Goal: Task Accomplishment & Management: Use online tool/utility

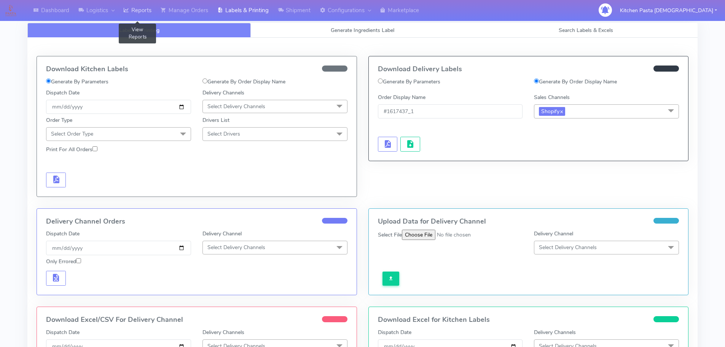
click at [153, 11] on link "Reports" at bounding box center [137, 10] width 37 height 21
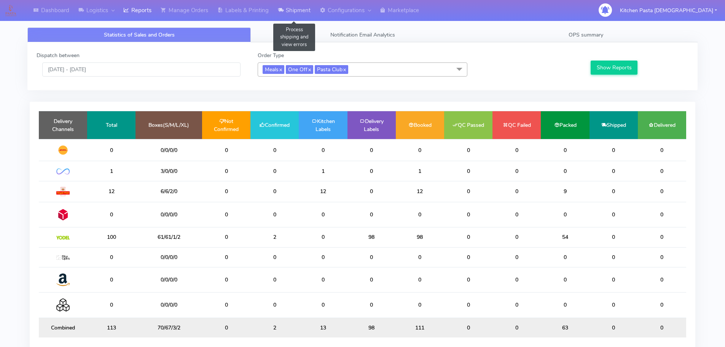
click at [301, 8] on link "Shipment" at bounding box center [294, 10] width 42 height 21
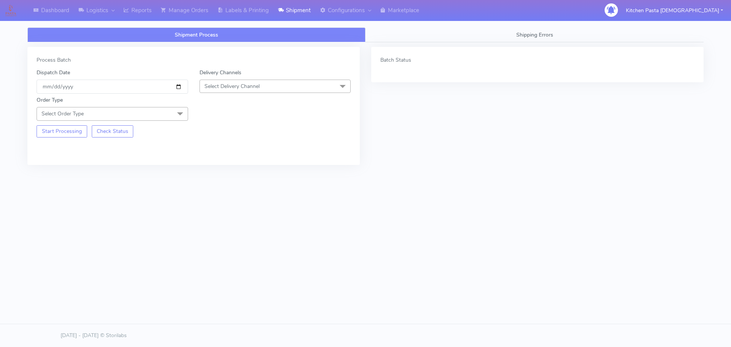
click at [253, 83] on span "Select Delivery Channel" at bounding box center [231, 86] width 55 height 7
click at [217, 173] on div "Yodel" at bounding box center [275, 172] width 143 height 8
click at [179, 116] on span at bounding box center [179, 114] width 15 height 14
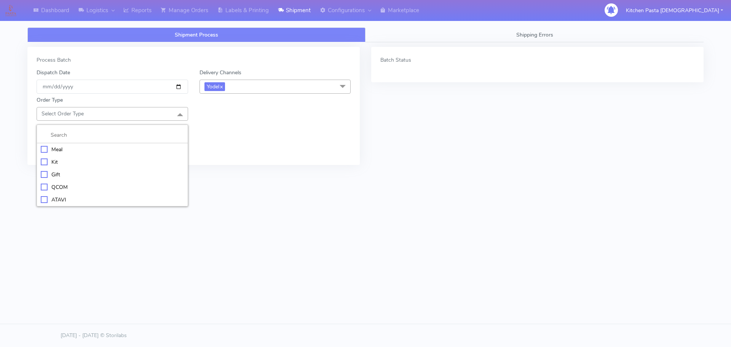
click at [74, 145] on div "Meal" at bounding box center [112, 149] width 143 height 8
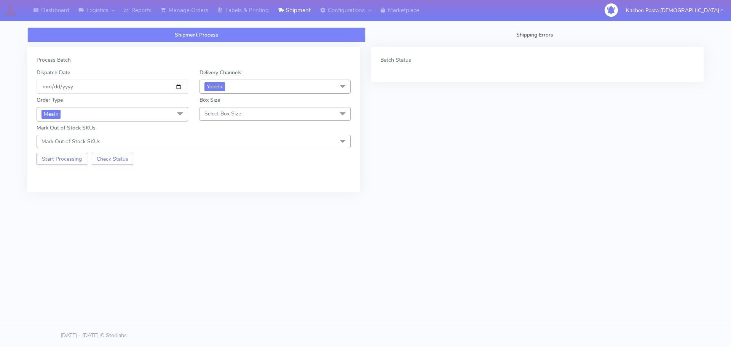
click at [274, 112] on span "Select Box Size" at bounding box center [275, 113] width 152 height 13
click at [224, 184] on div "Large" at bounding box center [275, 187] width 143 height 8
checkbox input "true"
click at [72, 161] on button "Start Processing" at bounding box center [62, 159] width 51 height 12
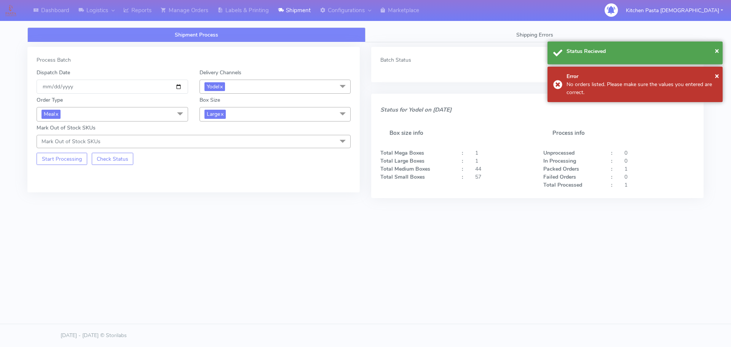
click at [238, 112] on span "Large x" at bounding box center [275, 114] width 152 height 14
click at [225, 172] on div "Medium" at bounding box center [275, 175] width 143 height 8
click at [77, 160] on button "Start Processing" at bounding box center [62, 159] width 51 height 12
click at [247, 115] on span "Medium x" at bounding box center [275, 114] width 152 height 14
click at [232, 148] on div "Small" at bounding box center [275, 150] width 143 height 8
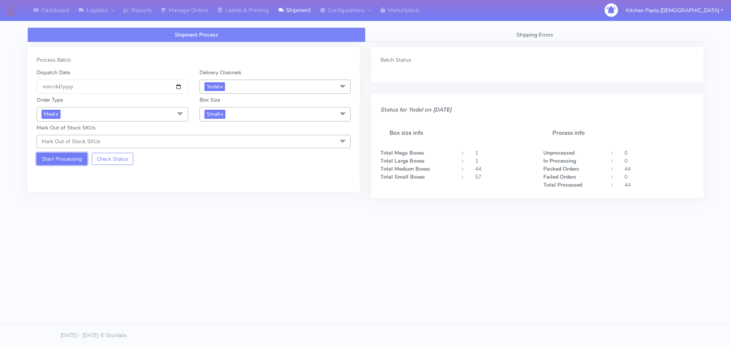
click at [83, 159] on button "Start Processing" at bounding box center [62, 159] width 51 height 12
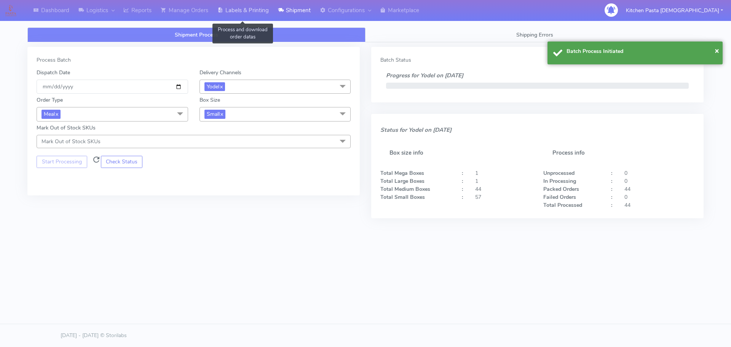
click at [249, 13] on link "Labels & Printing" at bounding box center [243, 10] width 61 height 21
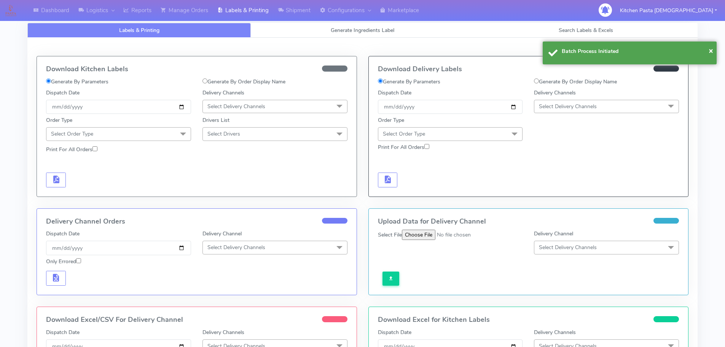
click at [586, 113] on span "Select Delivery Channels" at bounding box center [606, 106] width 145 height 13
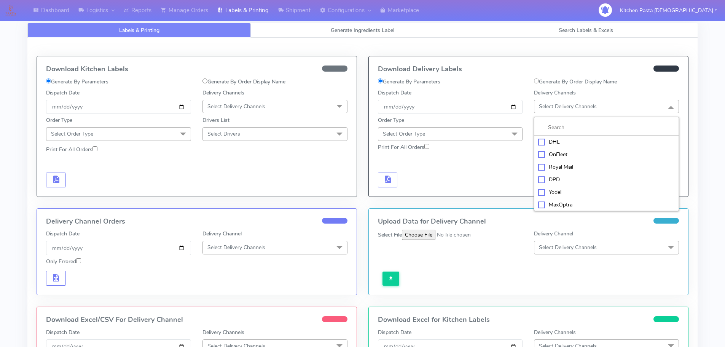
click at [548, 190] on div "Yodel" at bounding box center [606, 192] width 137 height 8
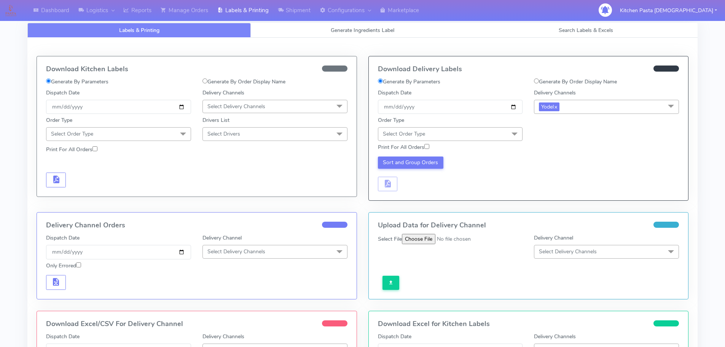
click at [478, 134] on span "Select Order Type" at bounding box center [450, 133] width 145 height 13
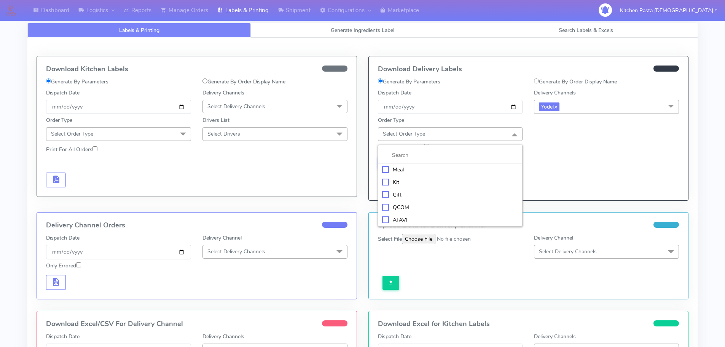
click at [445, 164] on li "Meal" at bounding box center [450, 169] width 144 height 13
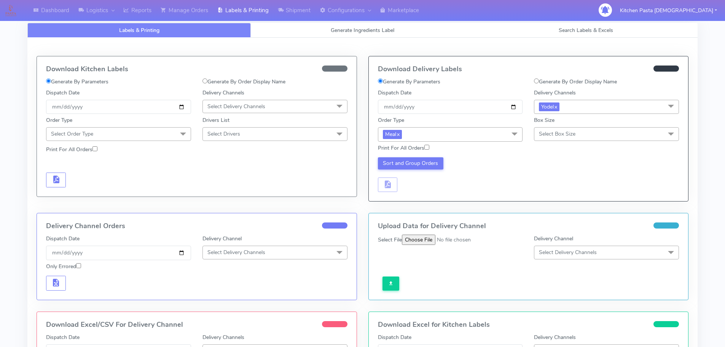
click at [562, 139] on span "Select Box Size" at bounding box center [606, 133] width 145 height 13
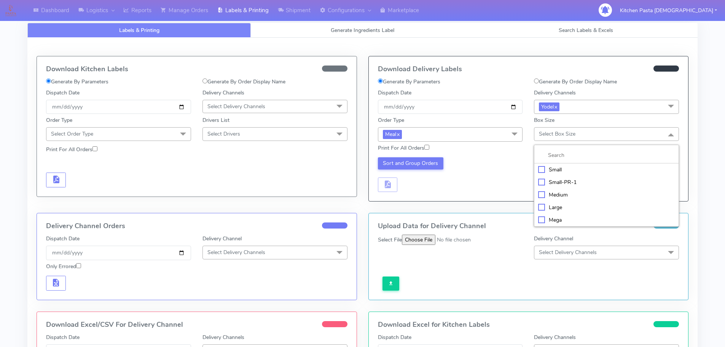
click at [556, 169] on div "Small" at bounding box center [606, 170] width 137 height 8
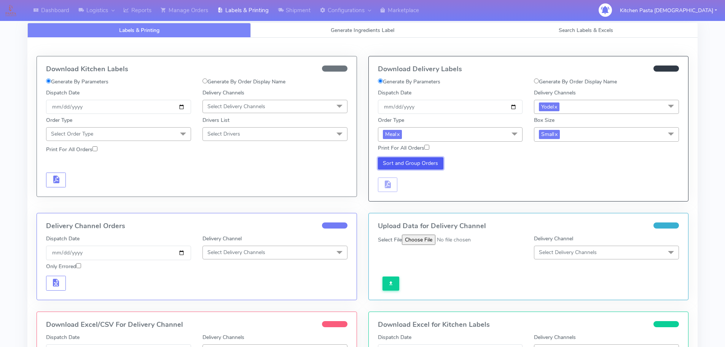
click at [410, 165] on button "Sort and Group Orders" at bounding box center [411, 163] width 66 height 12
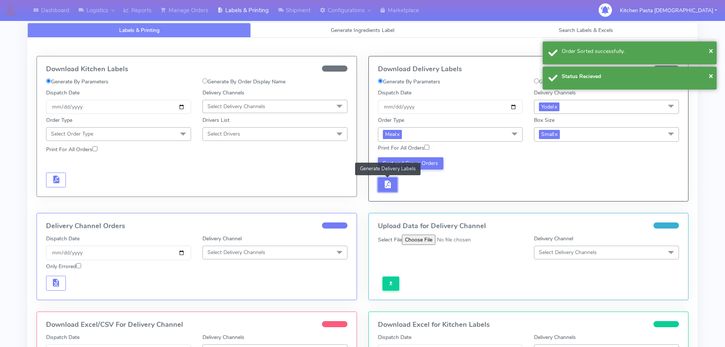
click at [383, 187] on span "button" at bounding box center [387, 185] width 9 height 7
click at [413, 186] on span "button" at bounding box center [410, 185] width 9 height 7
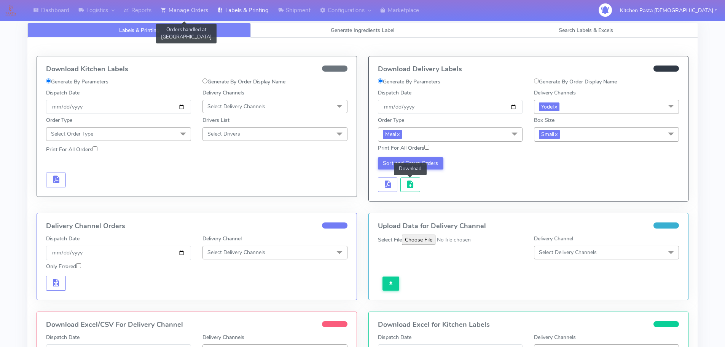
drag, startPoint x: 199, startPoint y: 11, endPoint x: 169, endPoint y: 13, distance: 30.1
click at [199, 11] on link "Manage Orders" at bounding box center [184, 10] width 57 height 21
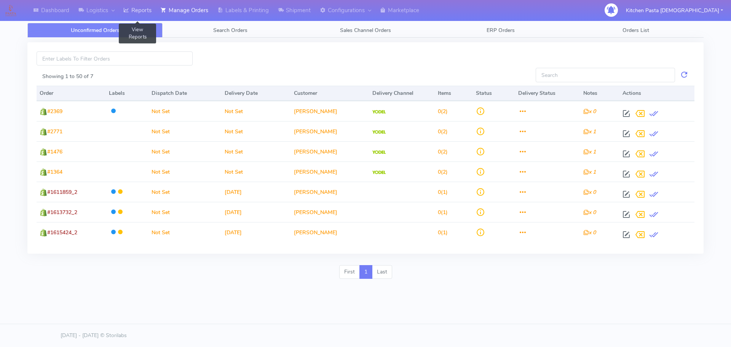
click at [154, 12] on link "Reports" at bounding box center [137, 10] width 37 height 21
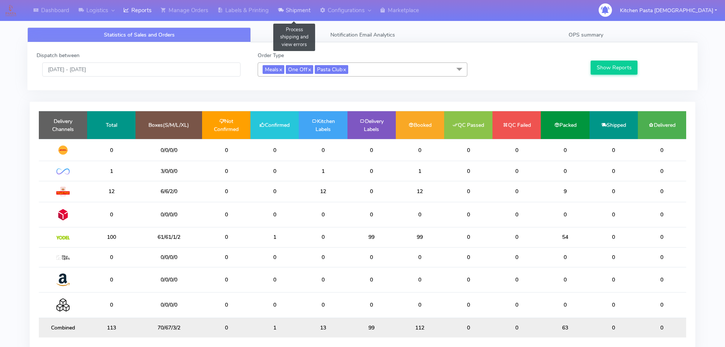
click at [281, 6] on icon at bounding box center [281, 10] width 6 height 8
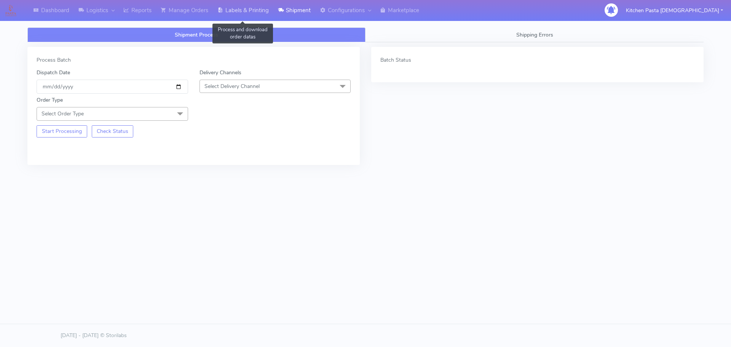
click at [250, 11] on link "Labels & Printing" at bounding box center [243, 10] width 61 height 21
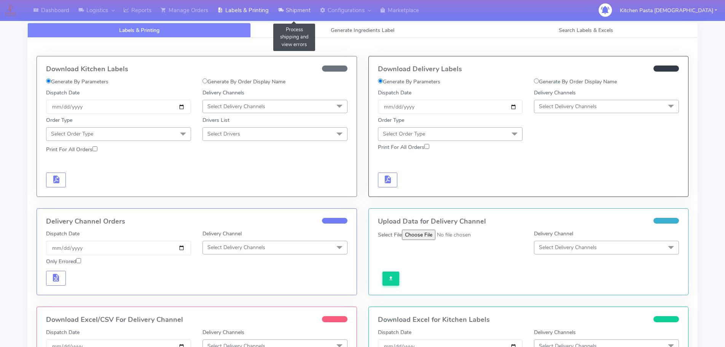
click at [284, 12] on icon at bounding box center [281, 10] width 6 height 8
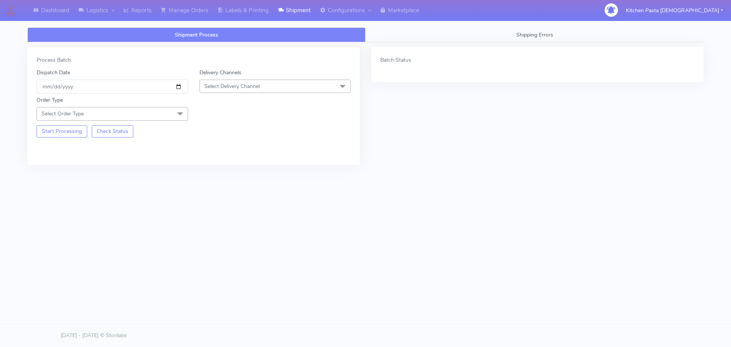
click at [266, 87] on span "Select Delivery Channel" at bounding box center [275, 86] width 152 height 13
click at [227, 166] on li "Yodel" at bounding box center [275, 172] width 151 height 13
click at [153, 111] on span "Select Order Type" at bounding box center [113, 113] width 152 height 13
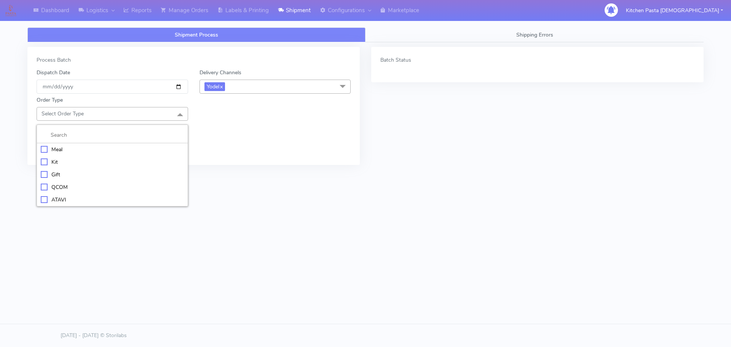
click at [124, 147] on div "Meal" at bounding box center [112, 149] width 143 height 8
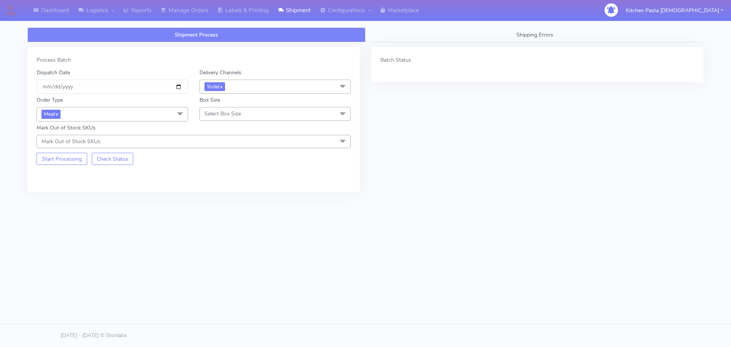
click at [263, 116] on span "Select Box Size" at bounding box center [275, 113] width 152 height 13
click at [215, 200] on div "Mega" at bounding box center [275, 200] width 143 height 8
click at [75, 160] on button "Start Processing" at bounding box center [62, 159] width 51 height 12
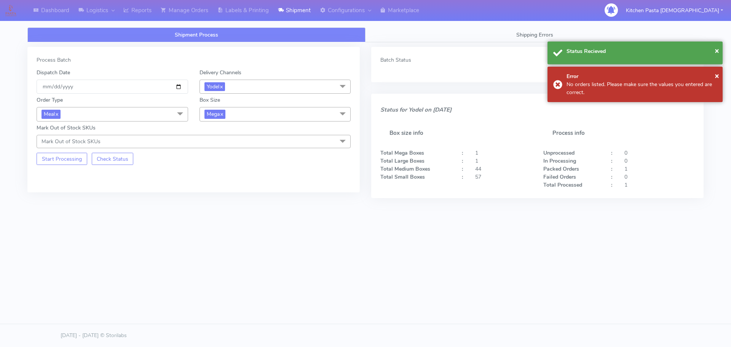
click at [283, 108] on span "Mega x" at bounding box center [275, 114] width 152 height 14
click at [223, 186] on div "Large" at bounding box center [275, 188] width 143 height 8
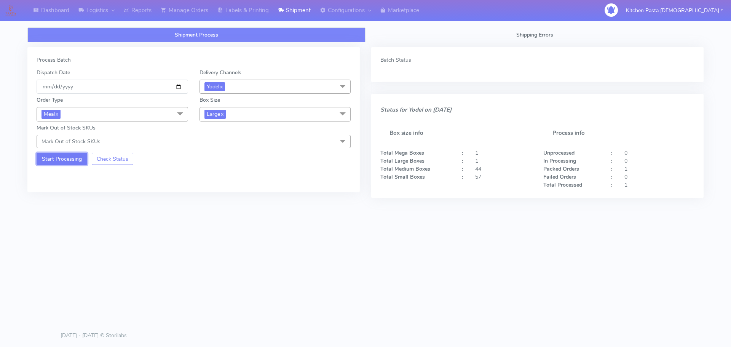
click at [73, 164] on button "Start Processing" at bounding box center [62, 159] width 51 height 12
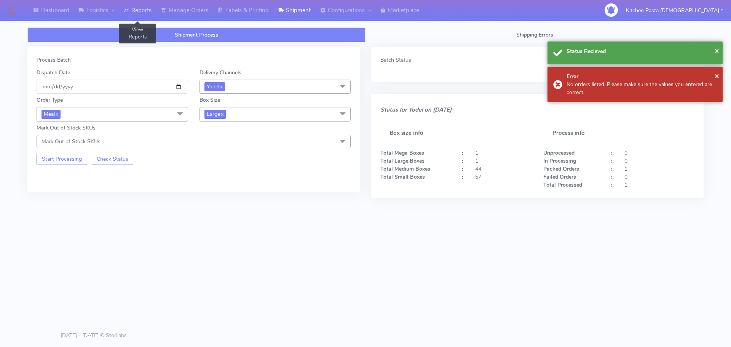
click at [139, 13] on link "Reports" at bounding box center [137, 10] width 37 height 21
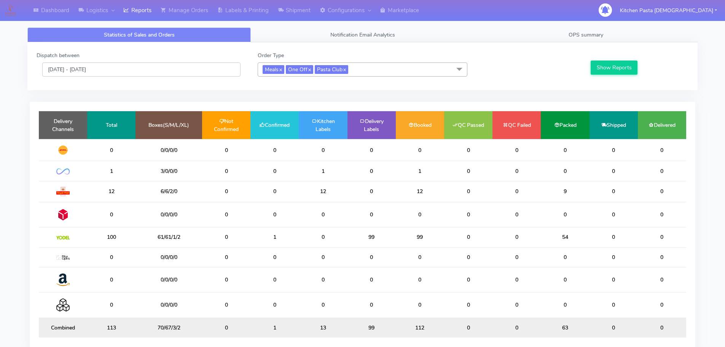
click at [199, 71] on input "[DATE] - [DATE]" at bounding box center [141, 69] width 198 height 14
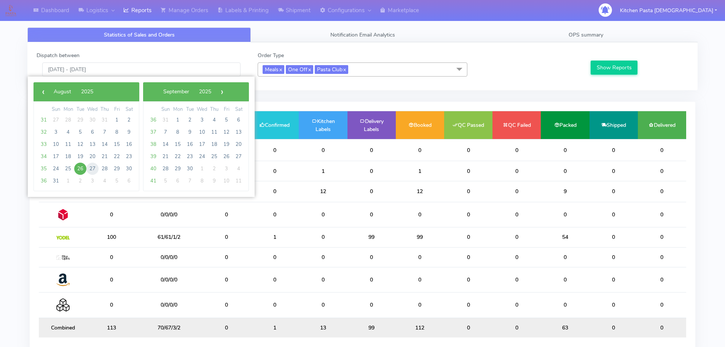
click at [96, 169] on span "27" at bounding box center [92, 169] width 12 height 12
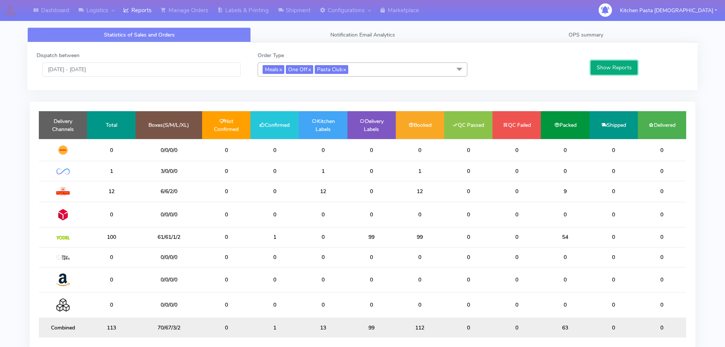
click at [605, 64] on button "Show Reports" at bounding box center [614, 68] width 47 height 14
drag, startPoint x: 165, startPoint y: 69, endPoint x: 163, endPoint y: 76, distance: 6.9
click at [166, 69] on input "[DATE] - [DATE]" at bounding box center [141, 69] width 198 height 14
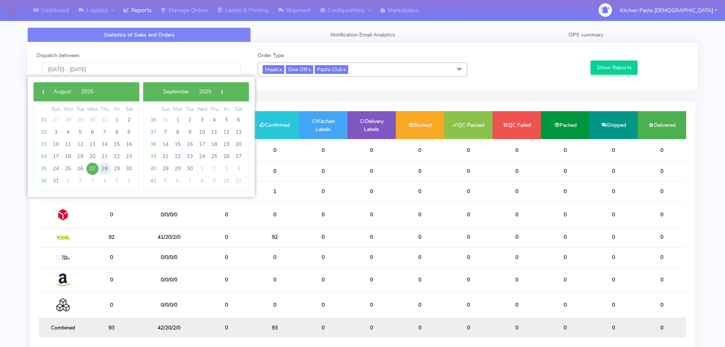
click at [103, 166] on span "28" at bounding box center [105, 169] width 12 height 12
type input "[DATE] - [DATE]"
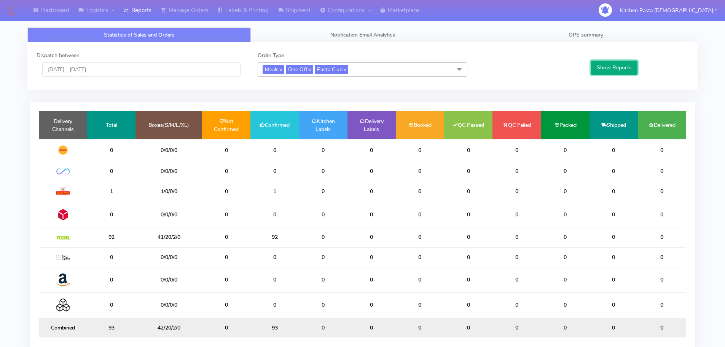
click at [616, 70] on button "Show Reports" at bounding box center [614, 68] width 47 height 14
click at [238, 13] on link "Labels & Printing" at bounding box center [243, 10] width 61 height 21
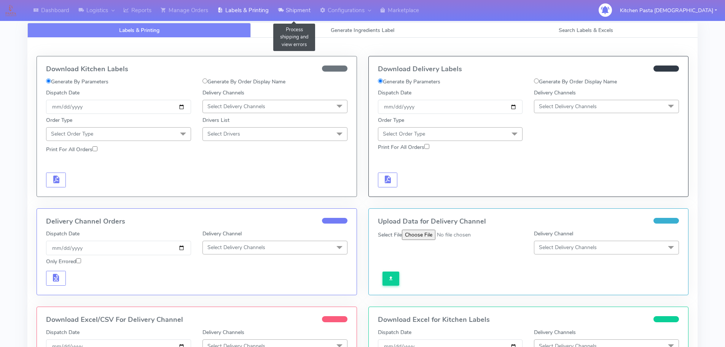
click at [306, 3] on link "Shipment" at bounding box center [294, 10] width 42 height 21
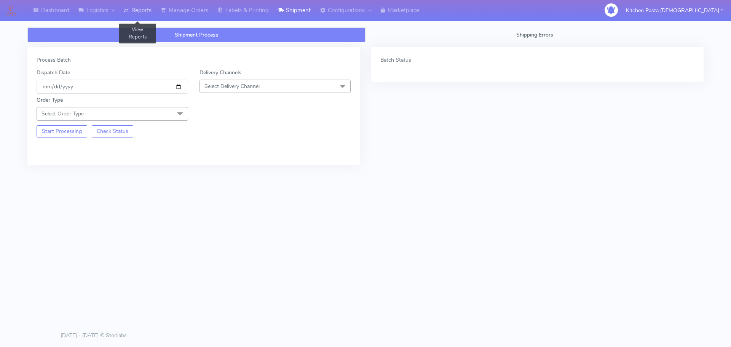
click at [148, 9] on link "Reports" at bounding box center [137, 10] width 37 height 21
